Goal: Transaction & Acquisition: Register for event/course

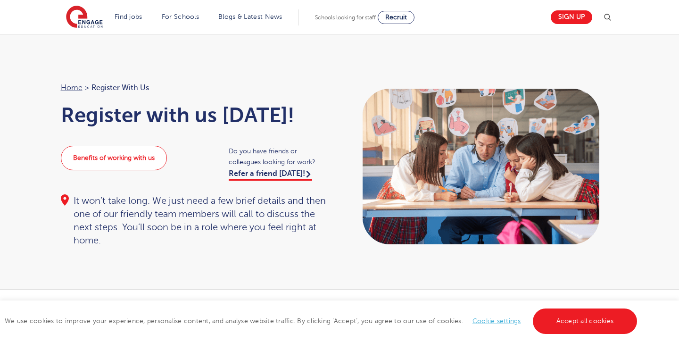
click at [153, 164] on link "Benefits of working with us" at bounding box center [114, 158] width 106 height 25
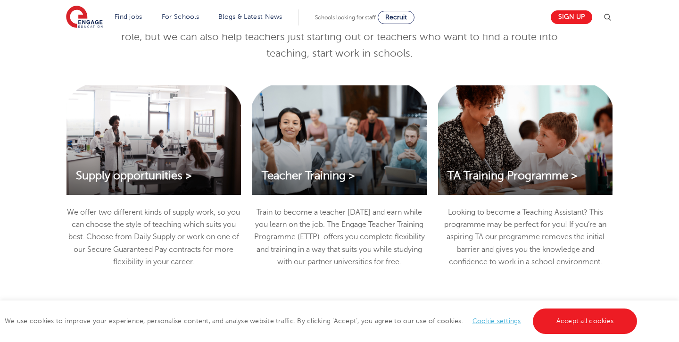
scroll to position [1019, 0]
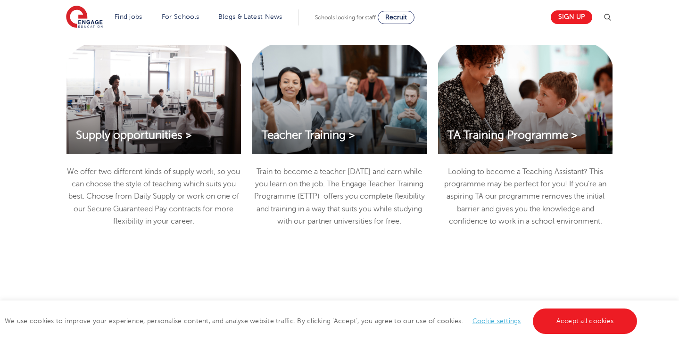
click at [189, 118] on div "Supply opportunities >" at bounding box center [153, 99] width 174 height 109
click at [176, 141] on span "Supply opportunities >" at bounding box center [134, 135] width 116 height 13
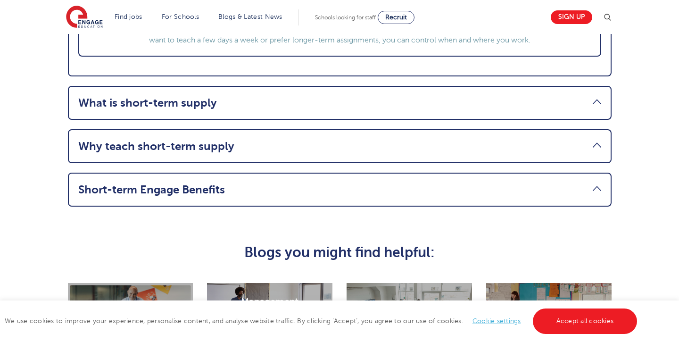
scroll to position [1276, 0]
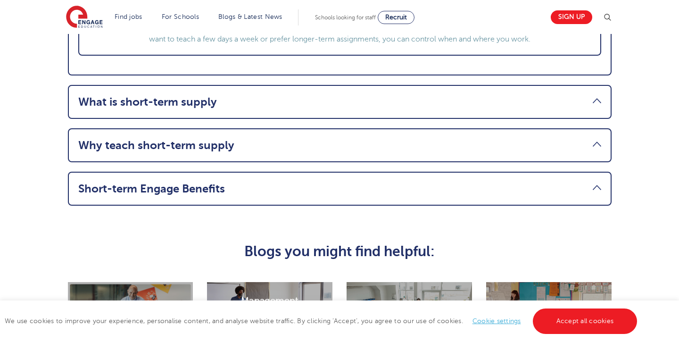
click at [300, 85] on li "What is short-term supply Short-time supply vacancies are teaching posts where …" at bounding box center [340, 102] width 544 height 34
click at [300, 98] on link "What is short-term supply" at bounding box center [339, 101] width 523 height 13
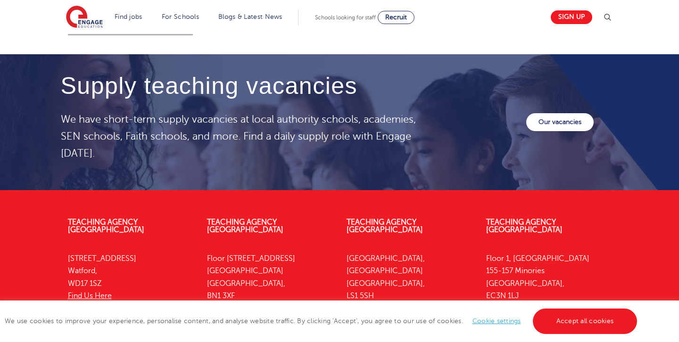
scroll to position [1415, 0]
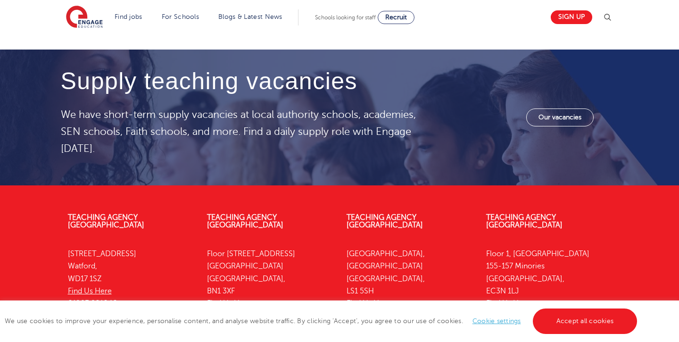
click at [555, 114] on link "Our vacancies" at bounding box center [559, 117] width 67 height 18
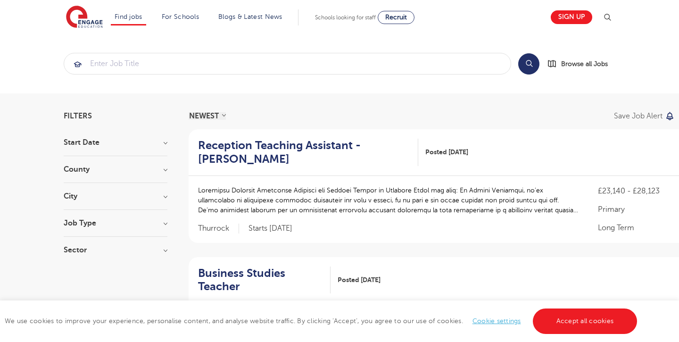
click at [114, 200] on div "City Hounslow 65 Leeds 40 Newham 31 Broxbourne 30 Wandsworth 30 Show more" at bounding box center [116, 200] width 104 height 17
click at [166, 195] on h3 "City" at bounding box center [116, 196] width 104 height 8
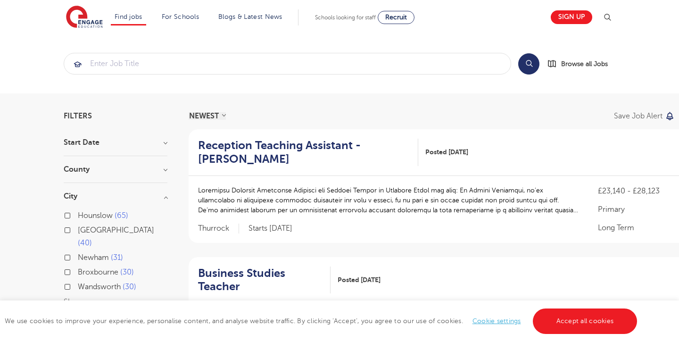
scroll to position [35, 0]
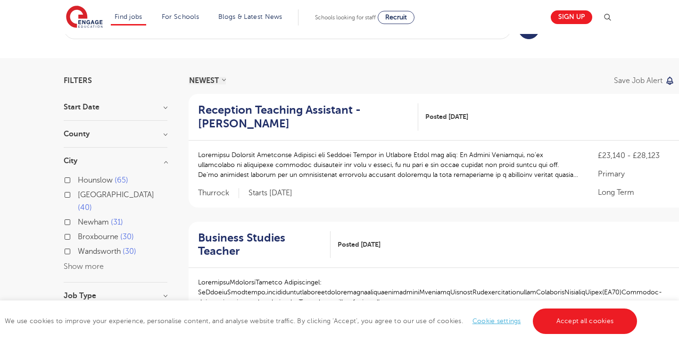
click at [89, 262] on button "Show more" at bounding box center [84, 266] width 40 height 8
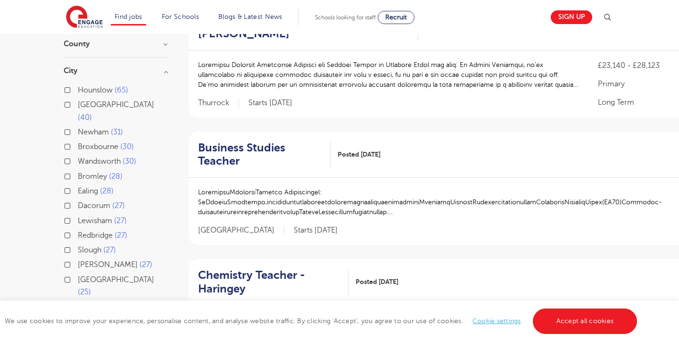
scroll to position [125, 0]
click at [78, 155] on label "Wandsworth 30" at bounding box center [107, 161] width 58 height 12
click at [78, 157] on input "Wandsworth 30" at bounding box center [81, 160] width 6 height 6
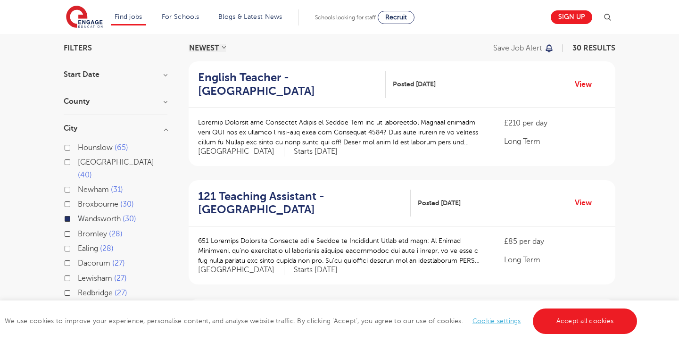
scroll to position [71, 0]
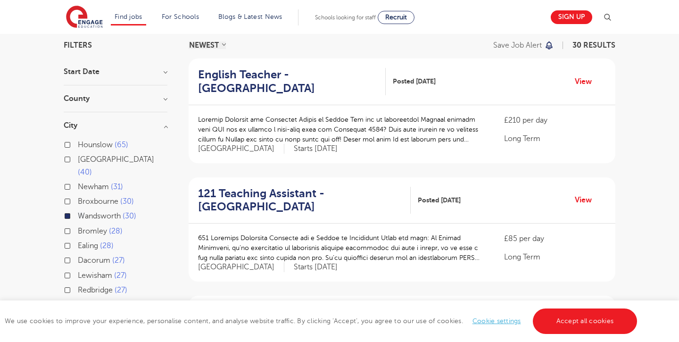
click at [113, 97] on h3 "County" at bounding box center [116, 99] width 104 height 8
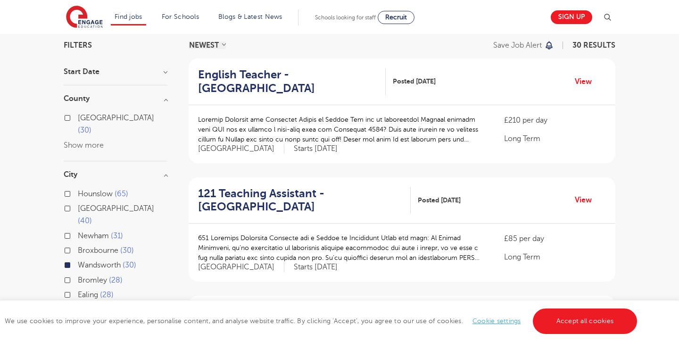
click at [99, 118] on span "London" at bounding box center [116, 118] width 76 height 8
click at [84, 118] on input "London 30" at bounding box center [81, 117] width 6 height 6
checkbox input "true"
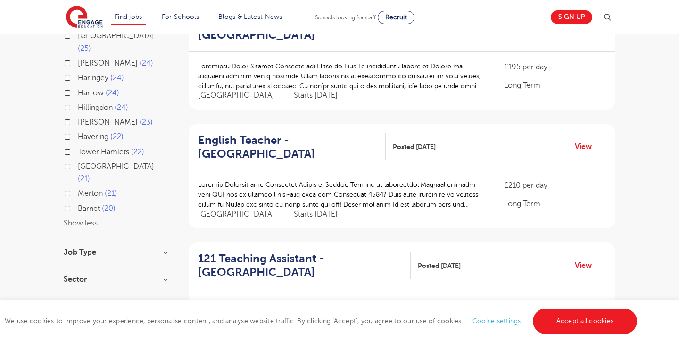
scroll to position [369, 0]
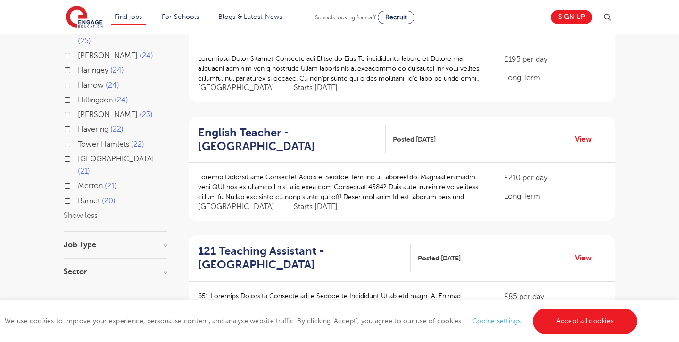
click at [132, 241] on h3 "Job Type" at bounding box center [116, 245] width 104 height 8
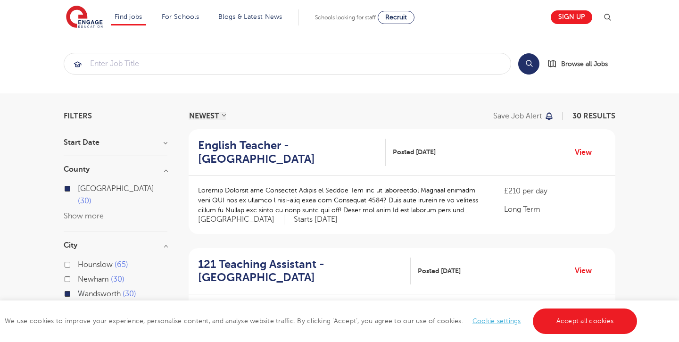
scroll to position [0, 0]
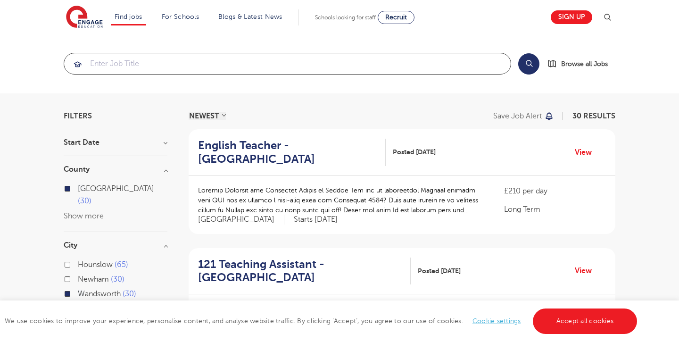
click at [169, 59] on input "search" at bounding box center [287, 63] width 446 height 21
type input "p"
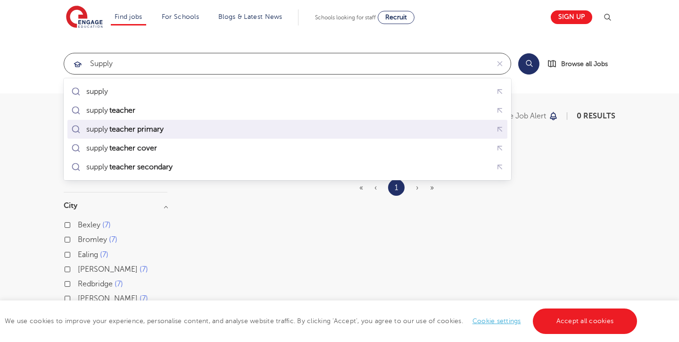
click at [164, 121] on li "supply teacher primary" at bounding box center [287, 129] width 440 height 19
type input "supply teacher primary"
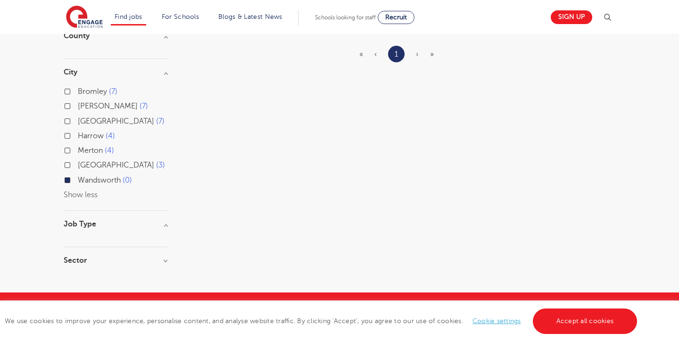
scroll to position [138, 0]
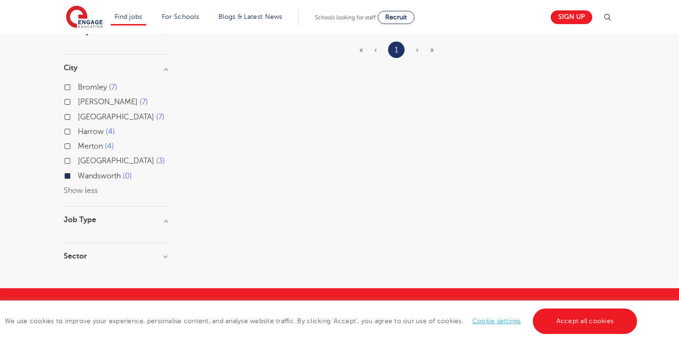
click at [98, 175] on span "Wandsworth" at bounding box center [99, 176] width 43 height 8
click at [84, 175] on input "Wandsworth 0" at bounding box center [81, 175] width 6 height 6
checkbox input "false"
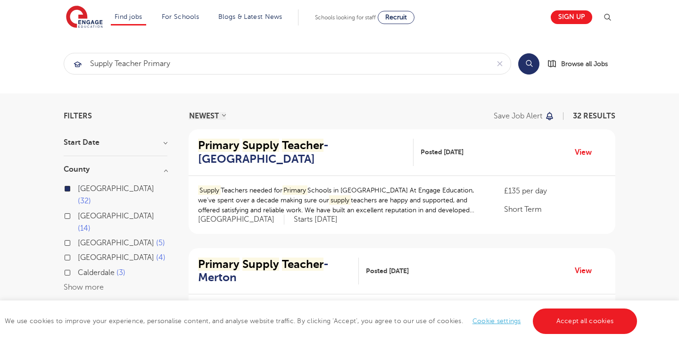
click at [562, 5] on div "Find jobs All vacancies We have one of the UK's largest database. and with hund…" at bounding box center [339, 17] width 547 height 34
click at [564, 16] on link "Sign up" at bounding box center [571, 17] width 41 height 14
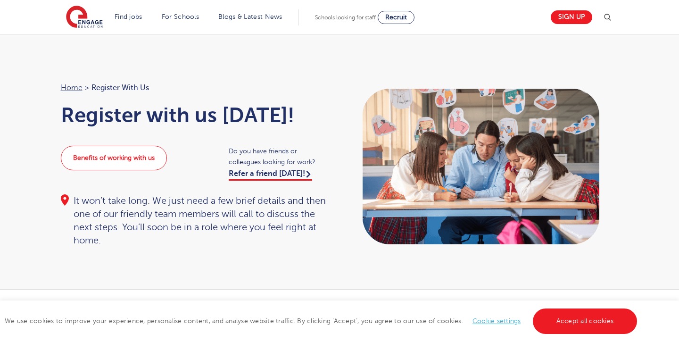
click at [142, 160] on link "Benefits of working with us" at bounding box center [114, 158] width 106 height 25
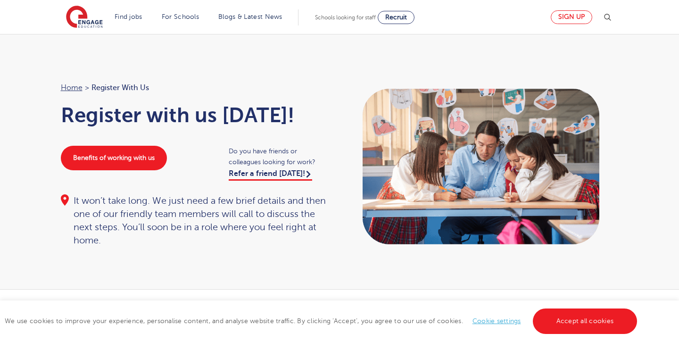
click at [569, 14] on link "Sign up" at bounding box center [571, 17] width 41 height 14
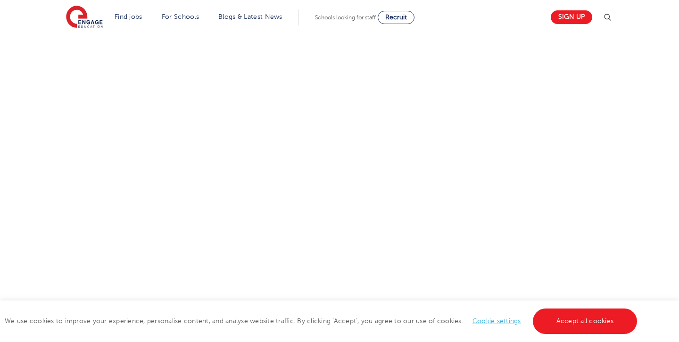
scroll to position [489, 0]
click at [598, 311] on link "Accept all cookies" at bounding box center [585, 320] width 105 height 25
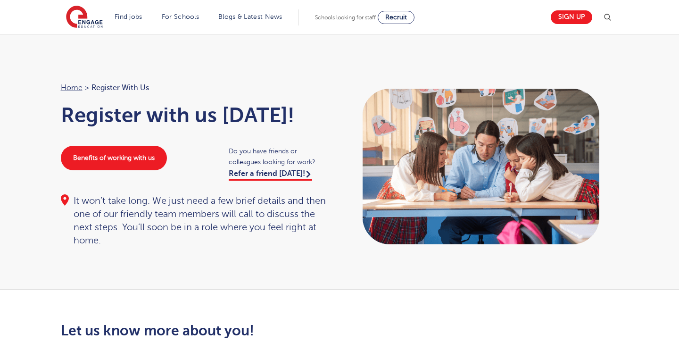
scroll to position [0, 0]
